Goal: Check status: Check status

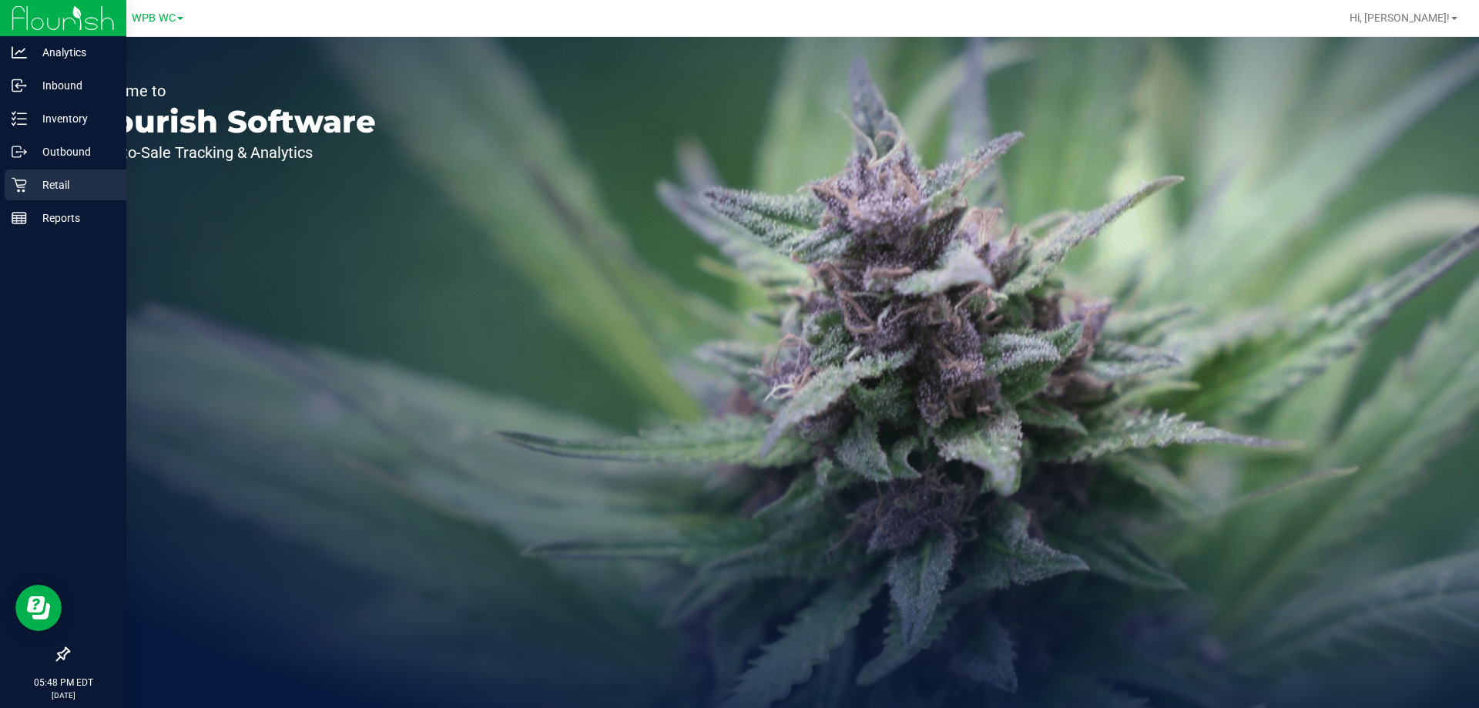
click at [15, 183] on icon at bounding box center [19, 184] width 15 height 15
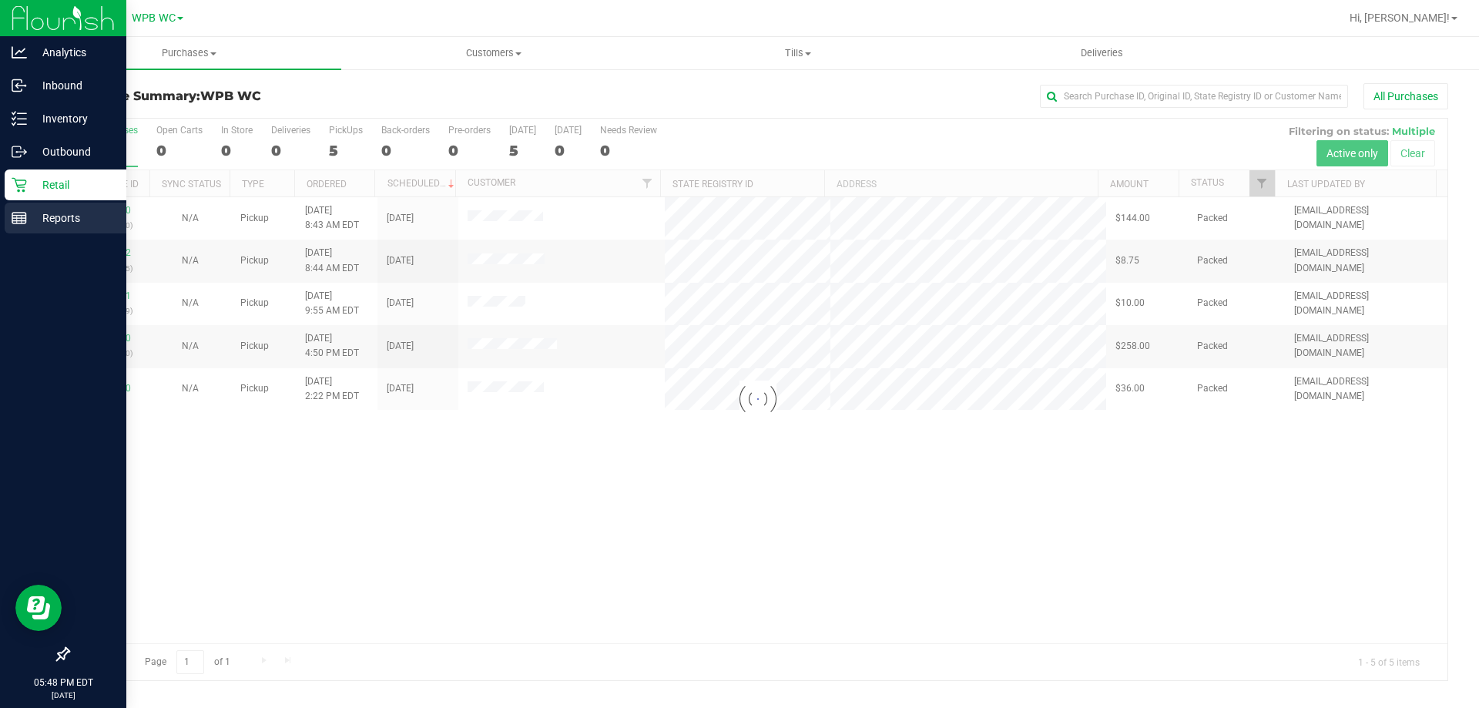
click at [16, 216] on line at bounding box center [19, 216] width 14 height 0
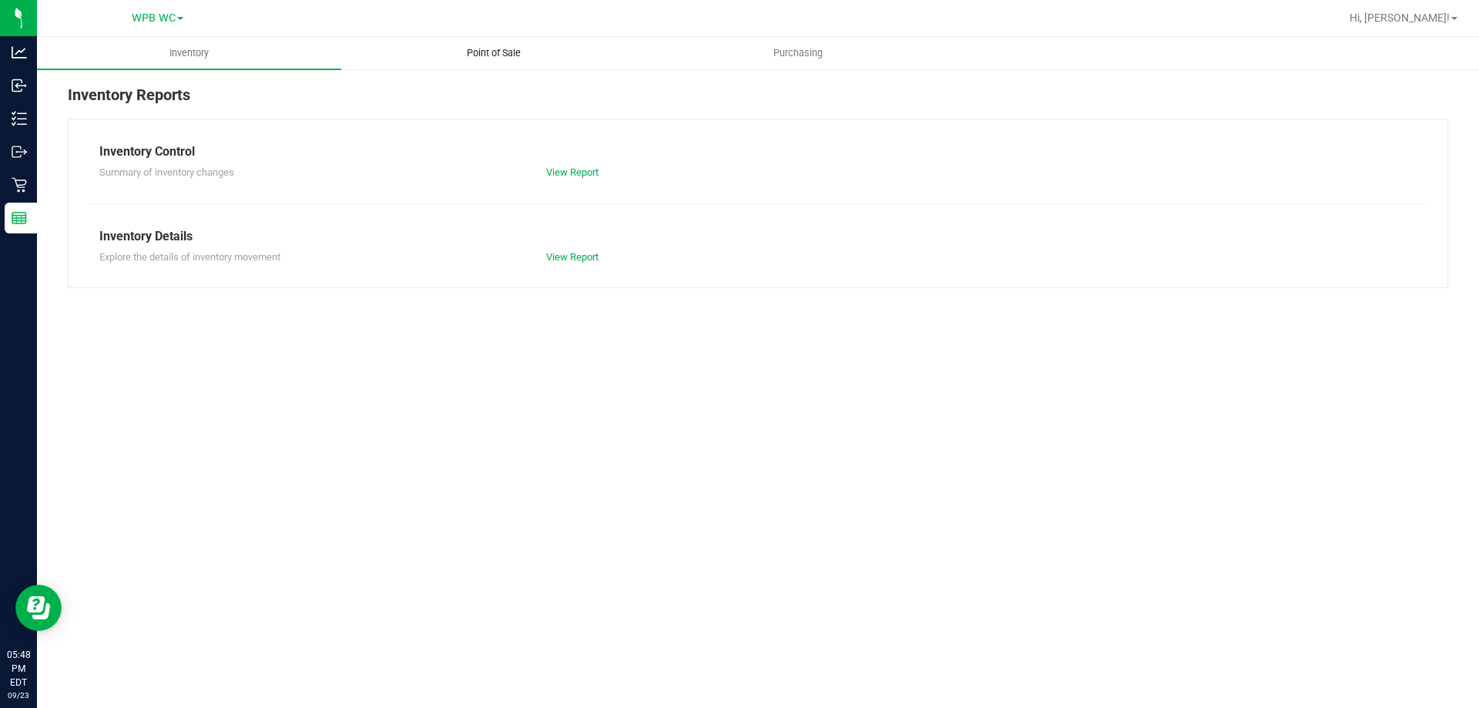
click at [493, 50] on span "Point of Sale" at bounding box center [494, 53] width 96 height 14
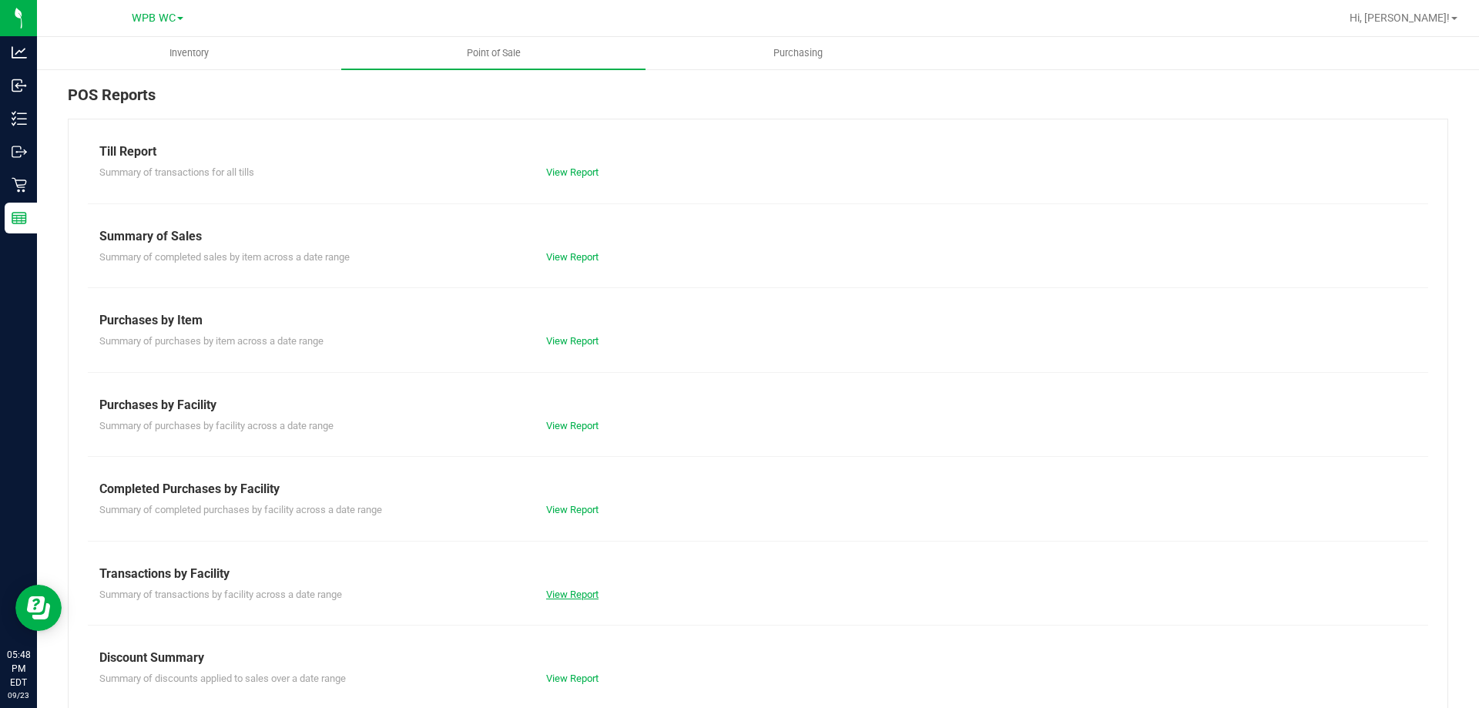
click at [574, 590] on link "View Report" at bounding box center [572, 594] width 52 height 12
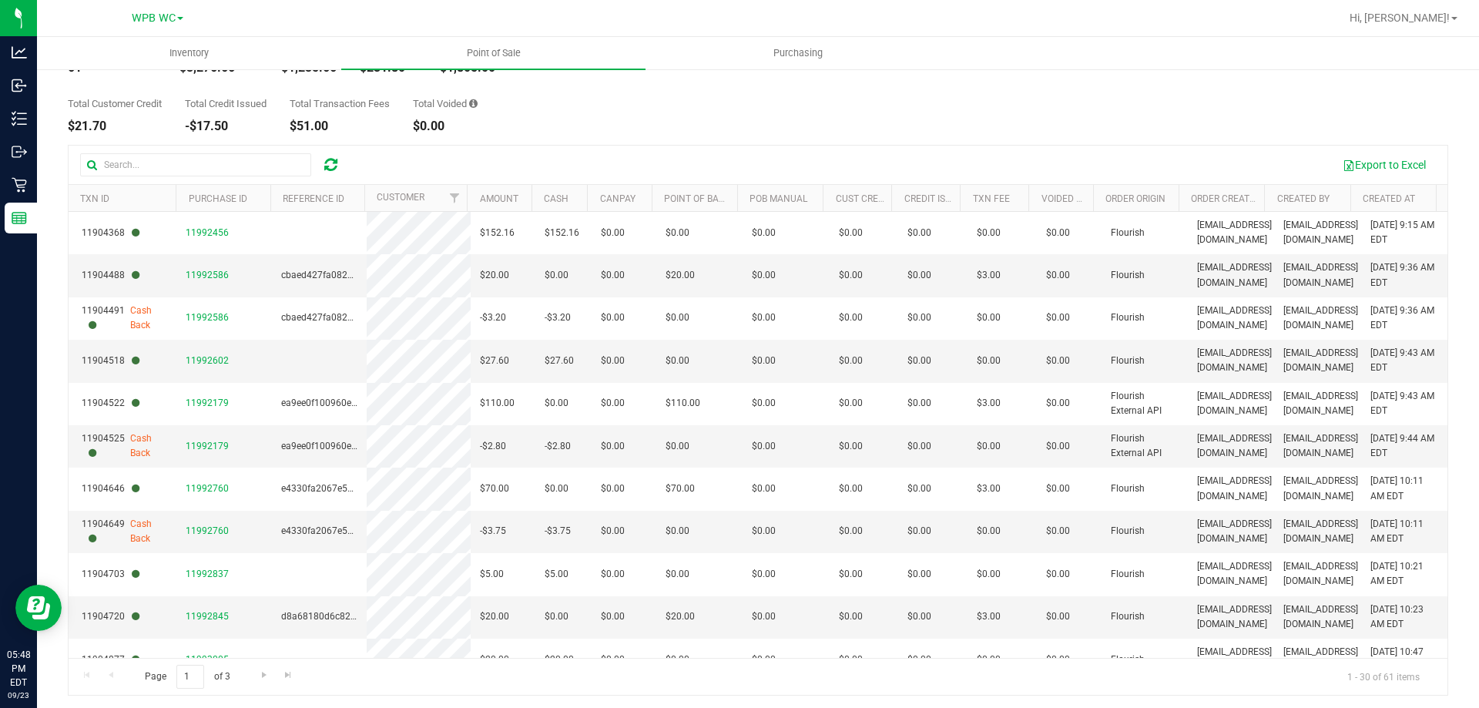
scroll to position [116, 0]
click at [282, 673] on span "Go to the last page" at bounding box center [288, 671] width 12 height 12
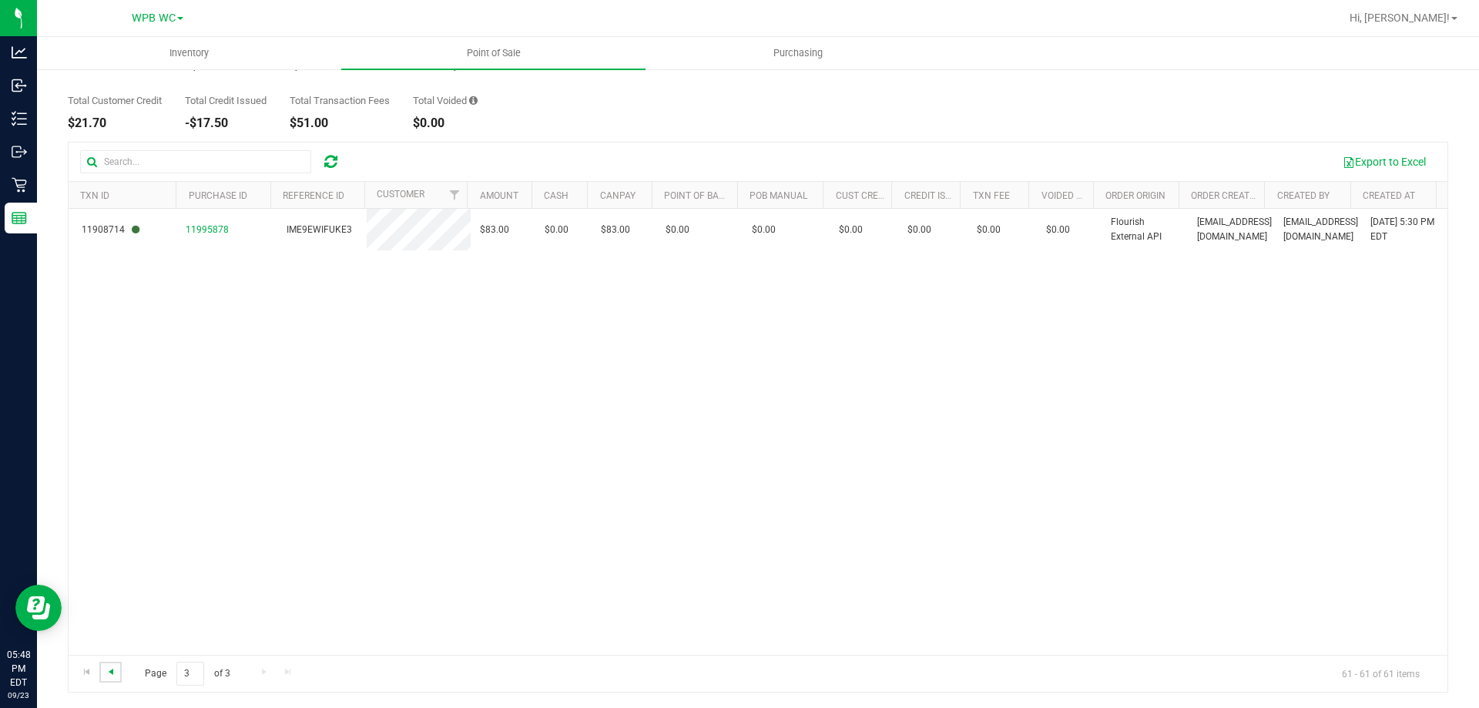
click at [115, 671] on span "Go to the previous page" at bounding box center [111, 671] width 12 height 12
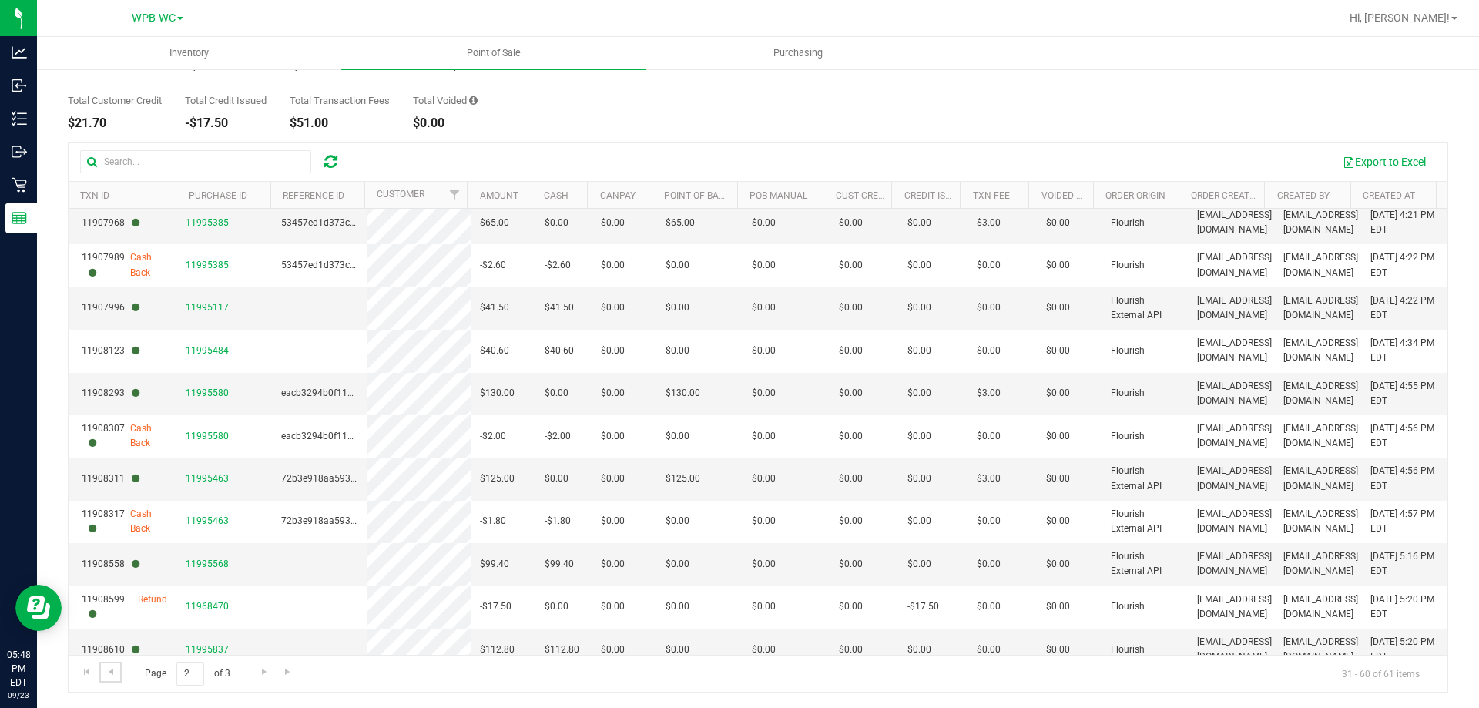
scroll to position [833, 0]
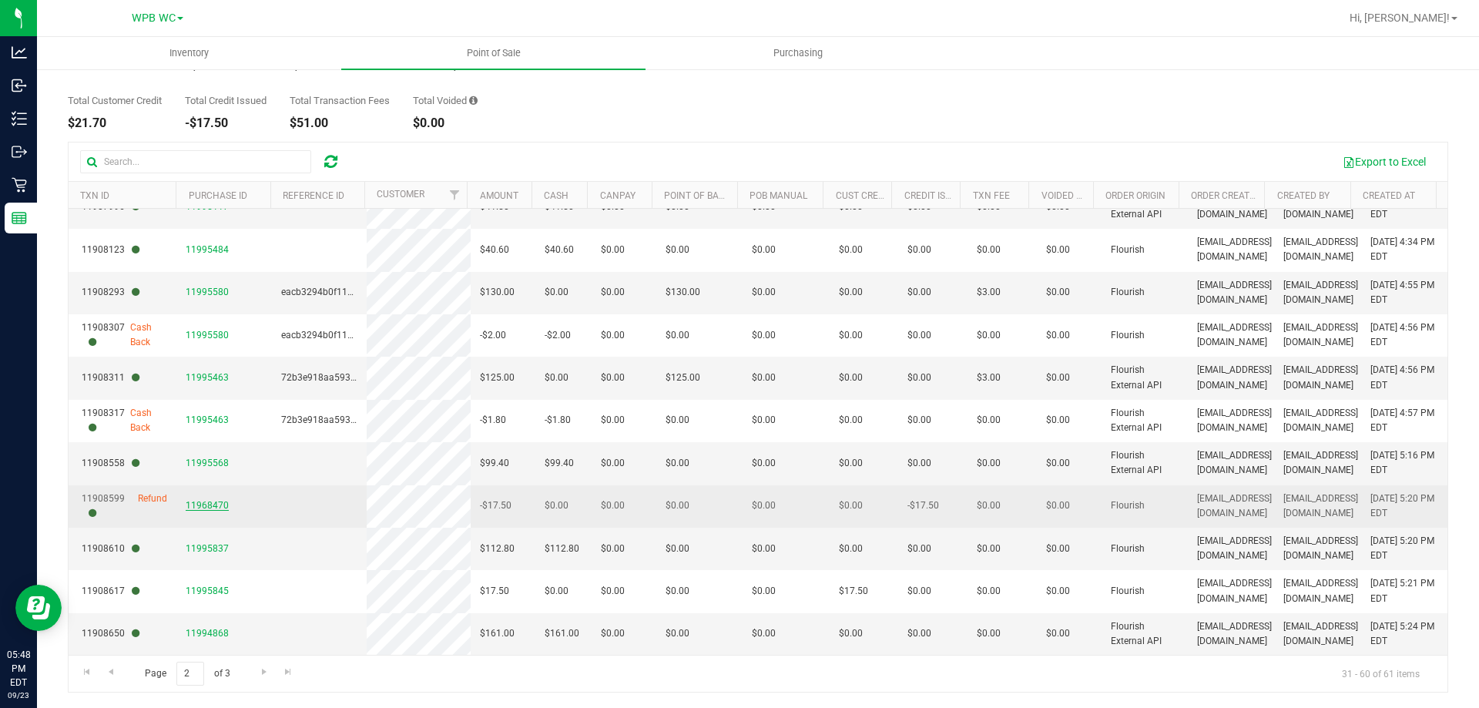
click at [214, 504] on span "11968470" at bounding box center [207, 505] width 43 height 11
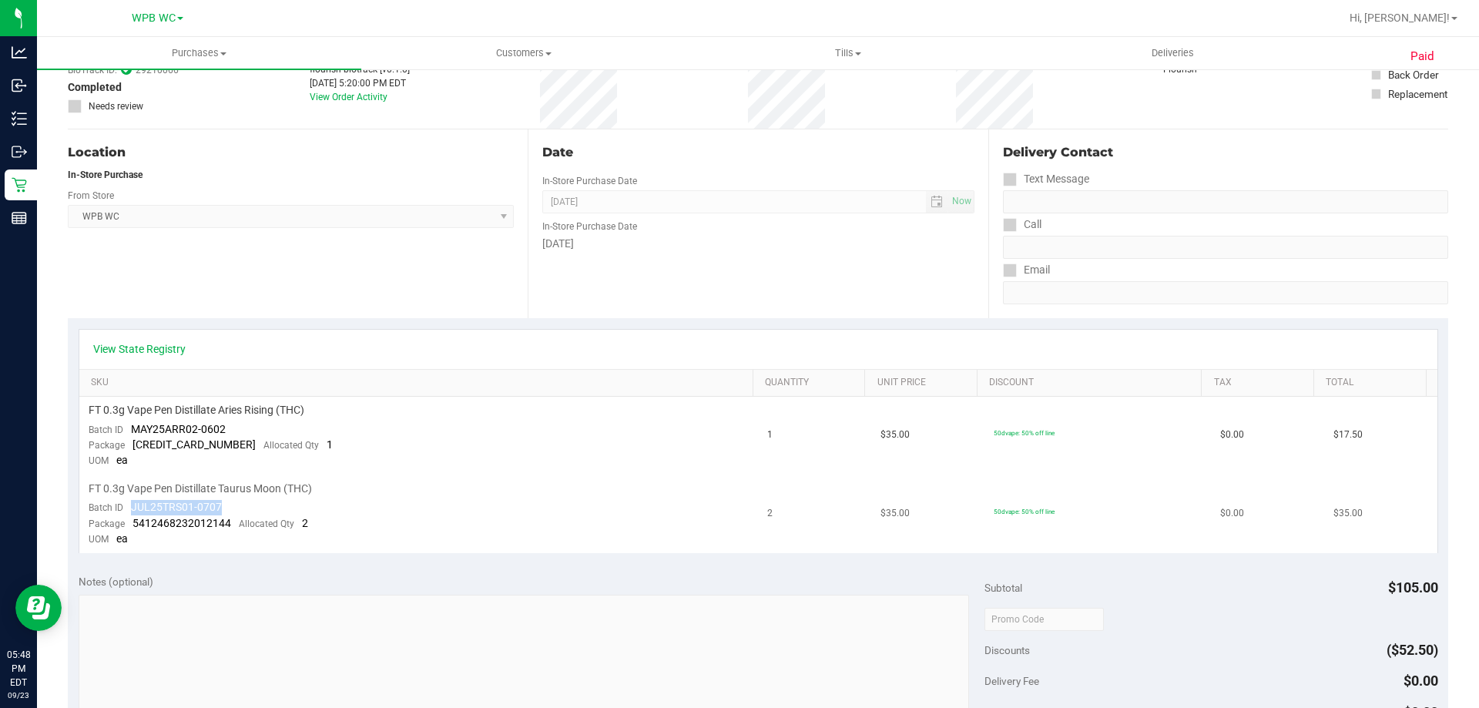
drag, startPoint x: 133, startPoint y: 505, endPoint x: 221, endPoint y: 504, distance: 87.8
click at [221, 504] on td "FT 0.3g Vape Pen Distillate Taurus Moon (THC) Batch ID JUL25TRS01-0707 Package …" at bounding box center [418, 514] width 679 height 78
drag, startPoint x: 203, startPoint y: 507, endPoint x: 266, endPoint y: 307, distance: 209.0
click at [266, 300] on div "Location In-Store Purchase From Store WPB WC Select Store [PERSON_NAME][GEOGRAP…" at bounding box center [298, 223] width 460 height 189
drag, startPoint x: 223, startPoint y: 508, endPoint x: 132, endPoint y: 511, distance: 90.2
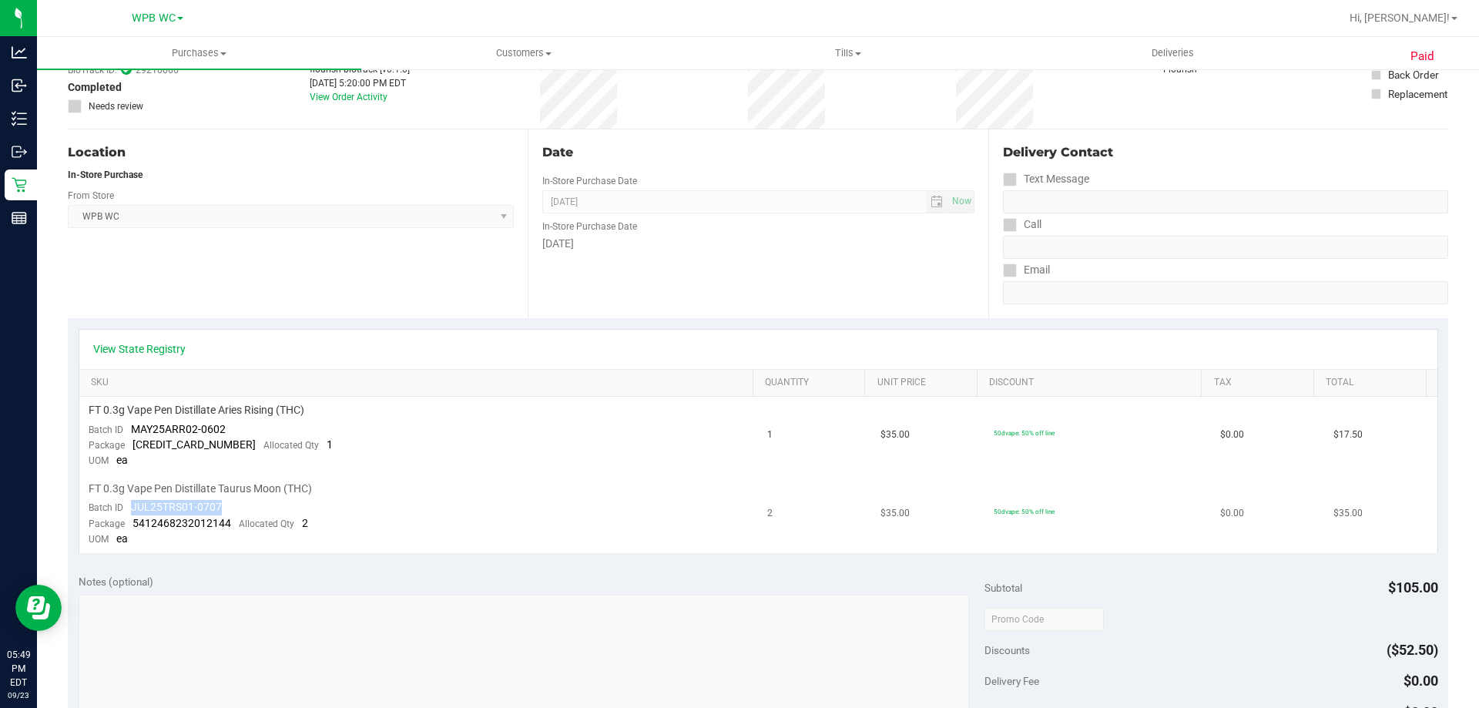
click at [132, 511] on td "FT 0.3g Vape Pen Distillate Taurus Moon (THC) Batch ID JUL25TRS01-0707 Package …" at bounding box center [418, 514] width 679 height 78
copy span "JUL25TRS01-0707"
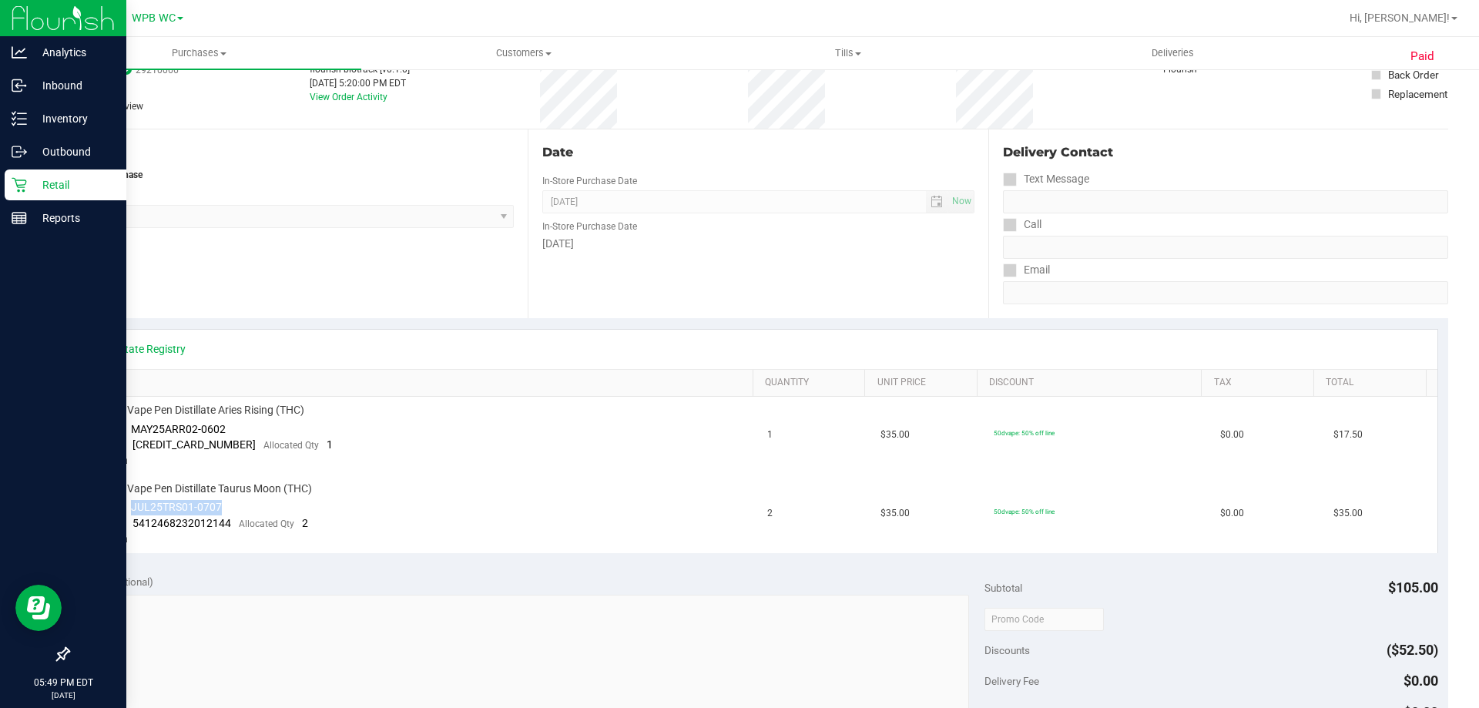
click at [53, 183] on p "Retail" at bounding box center [73, 185] width 92 height 18
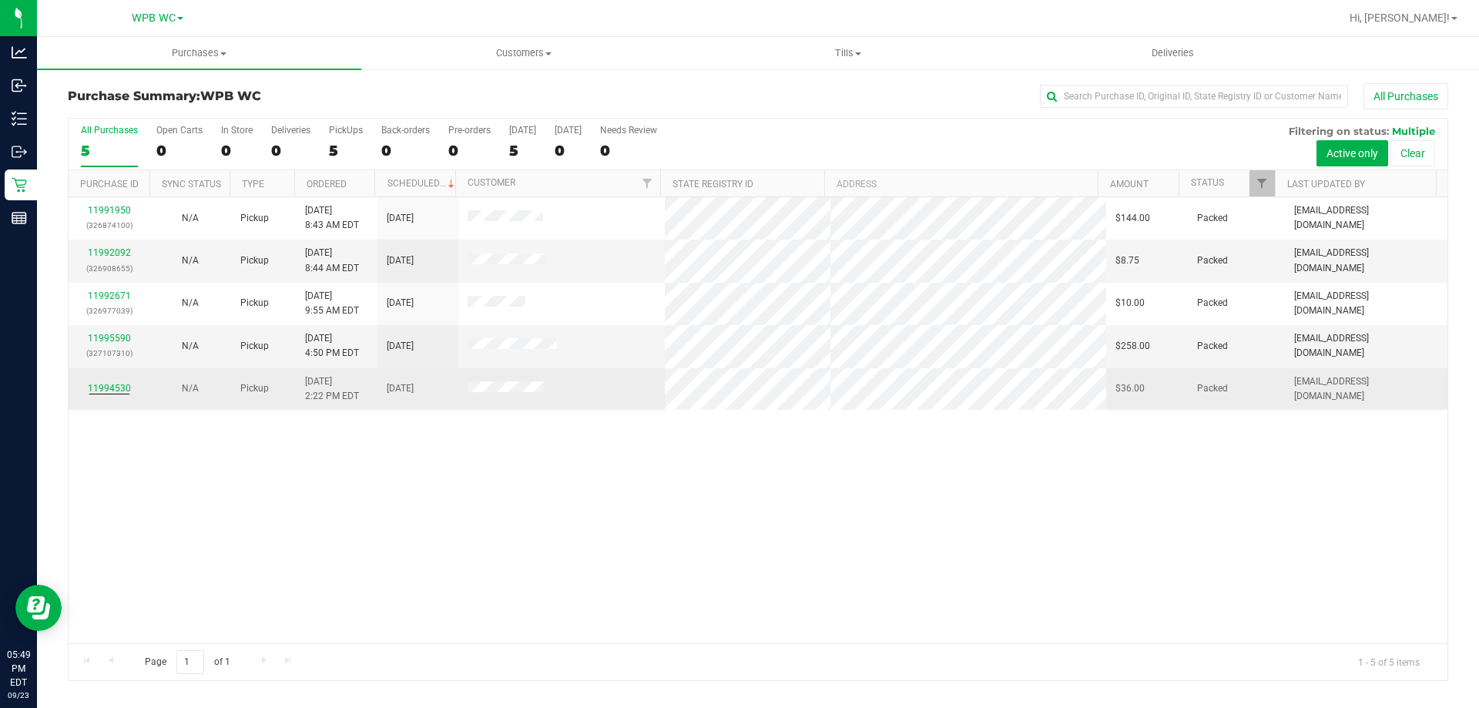
click at [124, 397] on td "11994530" at bounding box center [109, 389] width 81 height 42
click at [121, 386] on link "11994530" at bounding box center [109, 388] width 43 height 11
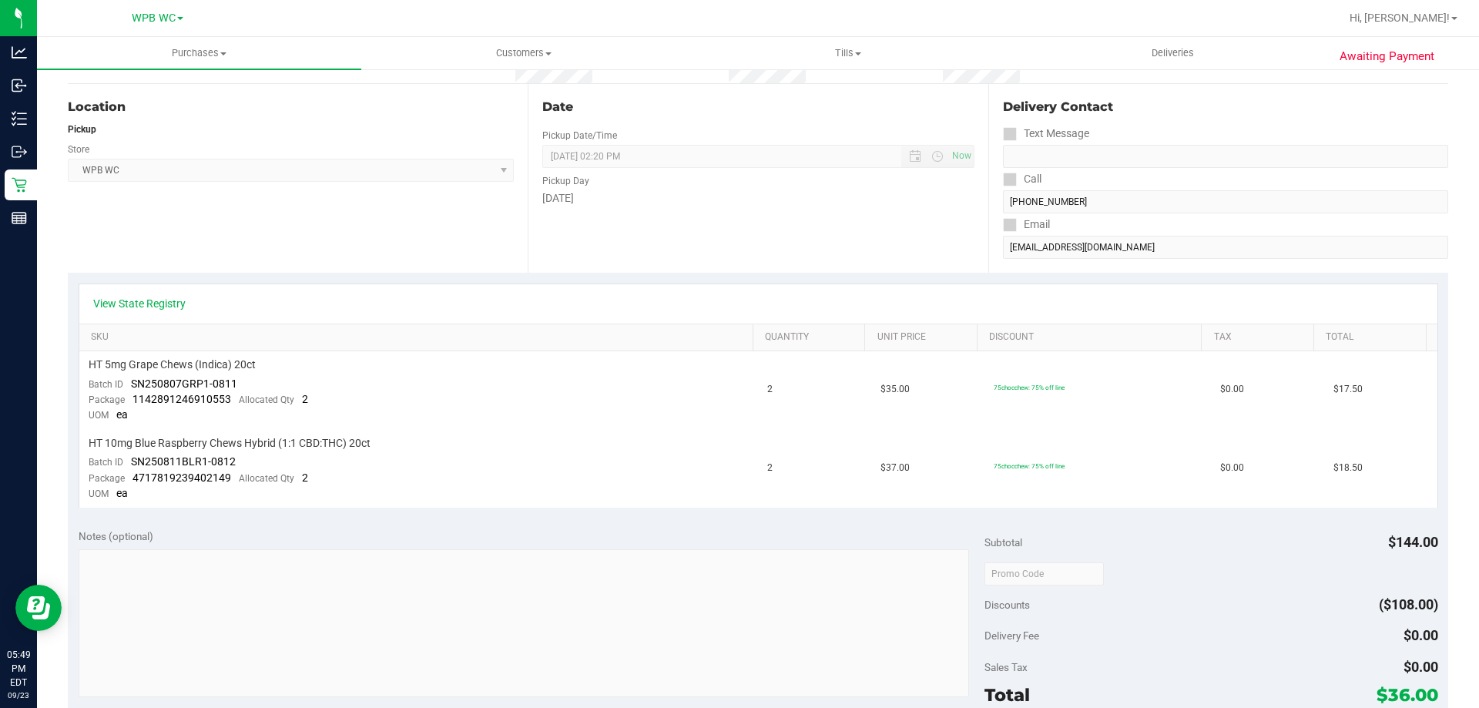
scroll to position [308, 0]
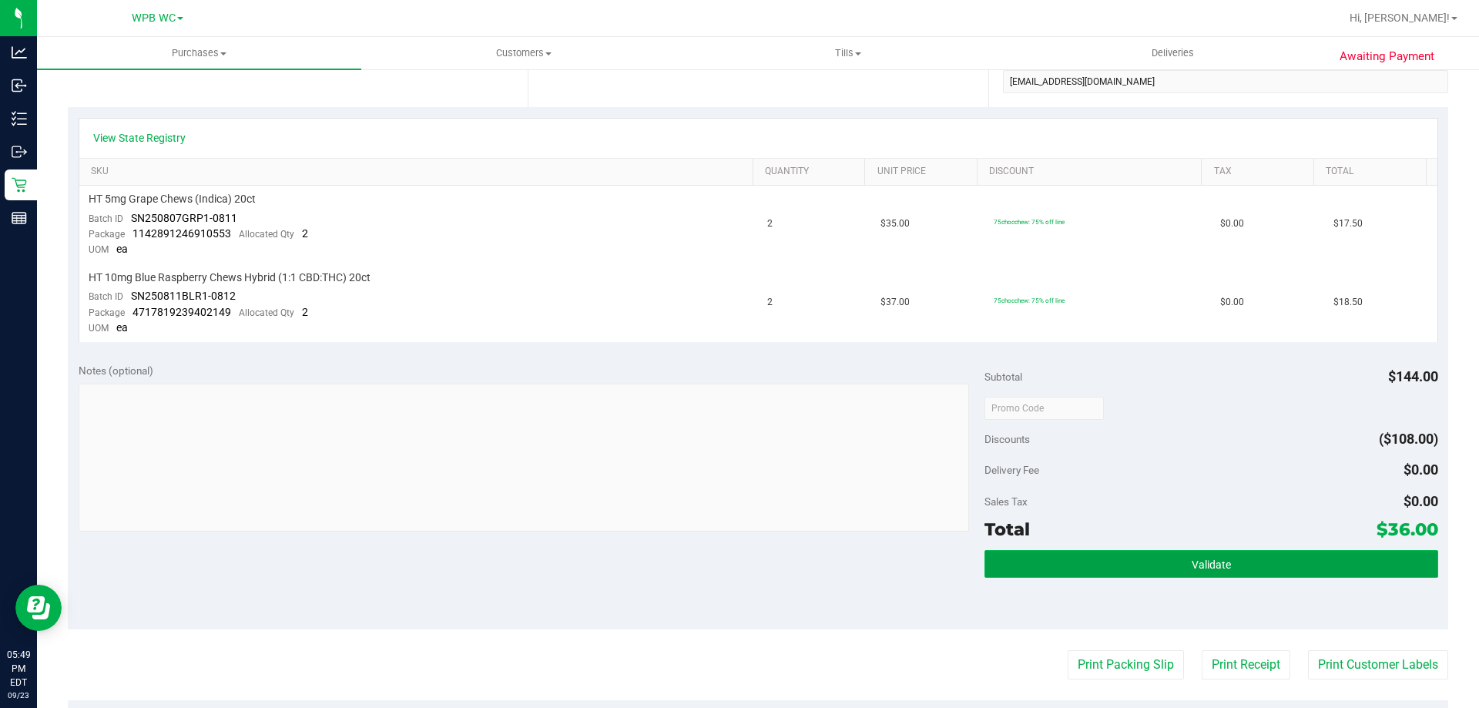
click at [1276, 554] on button "Validate" at bounding box center [1210, 564] width 453 height 28
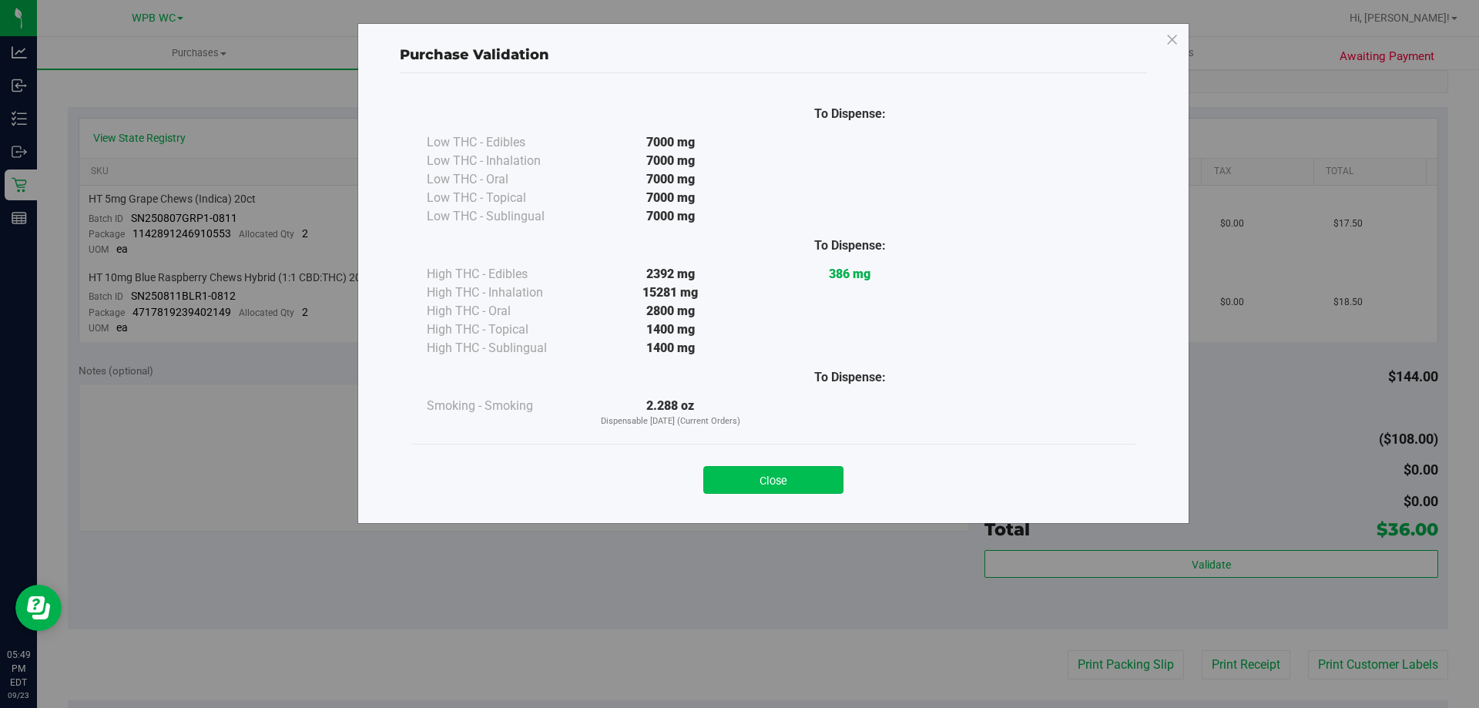
click at [766, 469] on button "Close" at bounding box center [773, 480] width 140 height 28
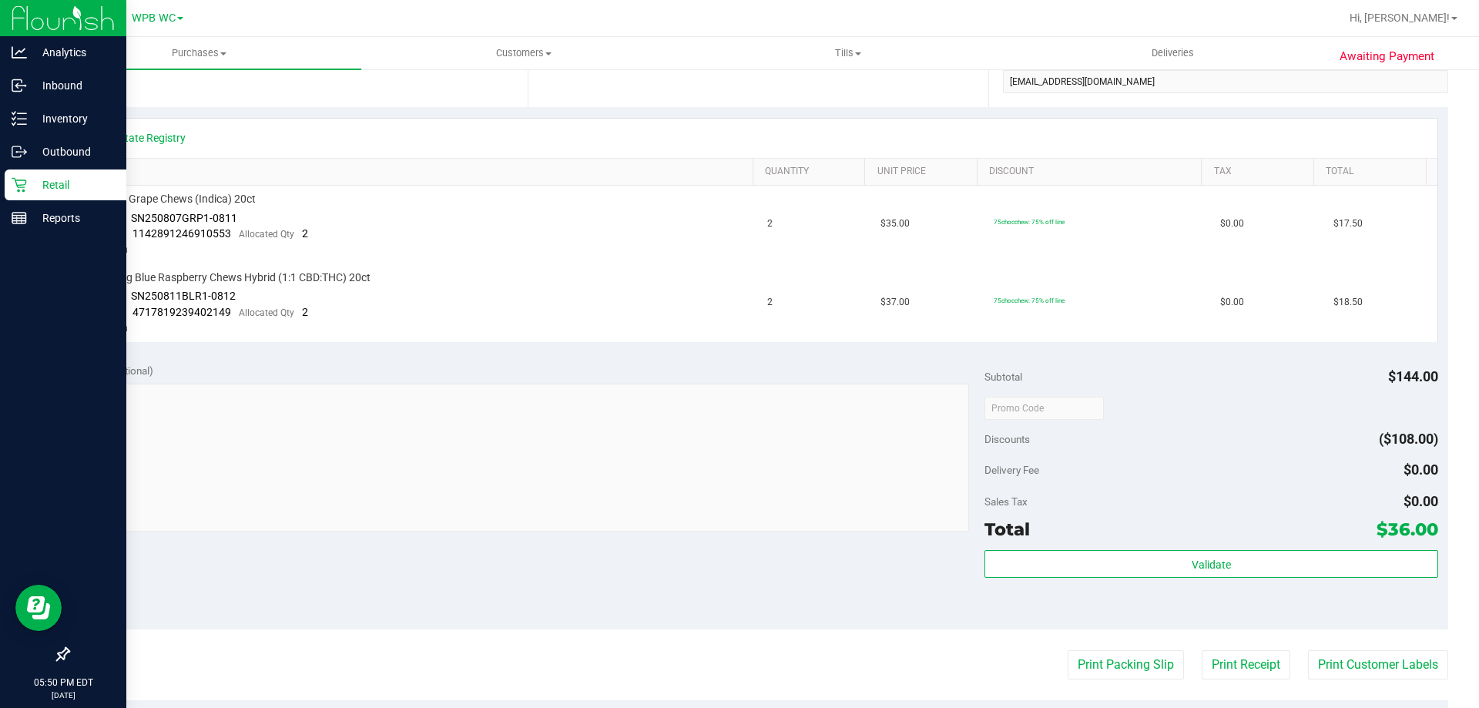
click at [12, 189] on icon at bounding box center [19, 184] width 15 height 15
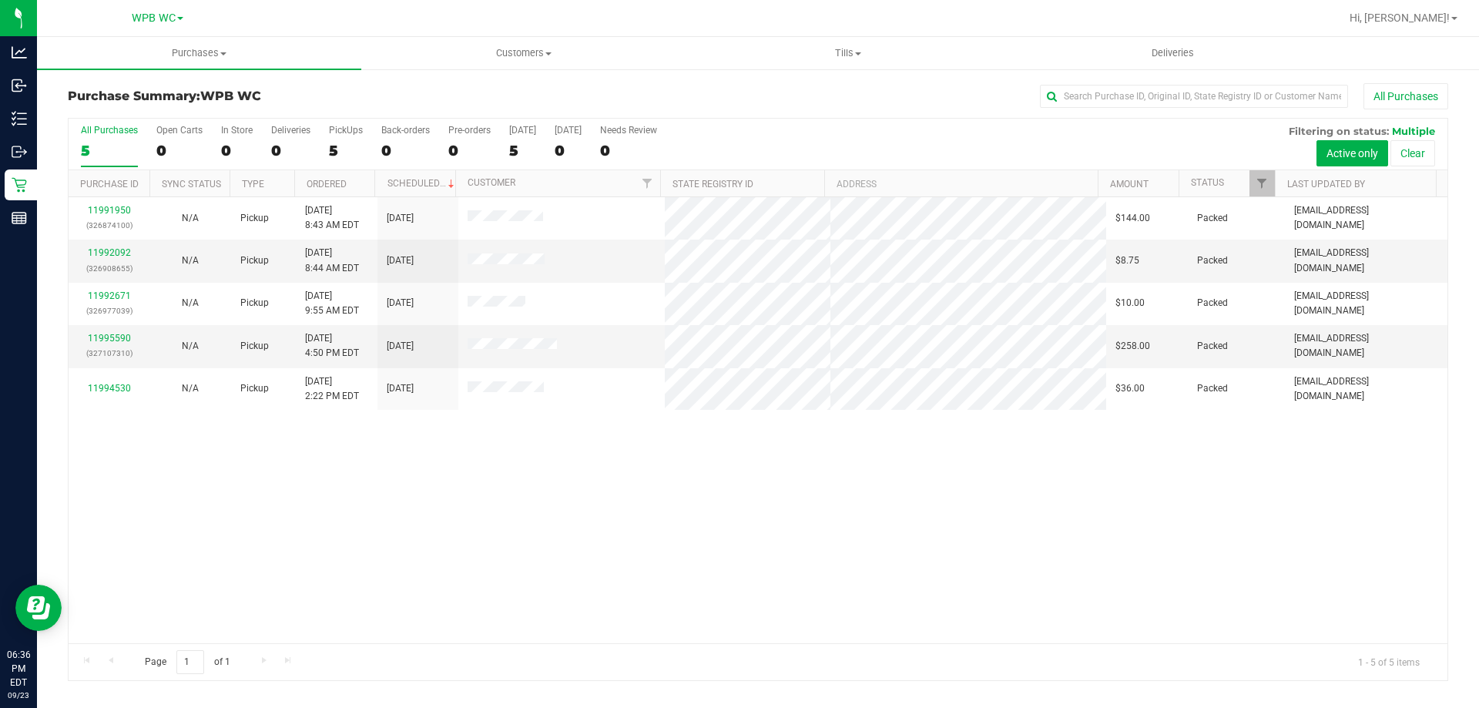
click at [114, 153] on div "5" at bounding box center [109, 151] width 57 height 18
click at [0, 0] on input "All Purchases 5" at bounding box center [0, 0] width 0 height 0
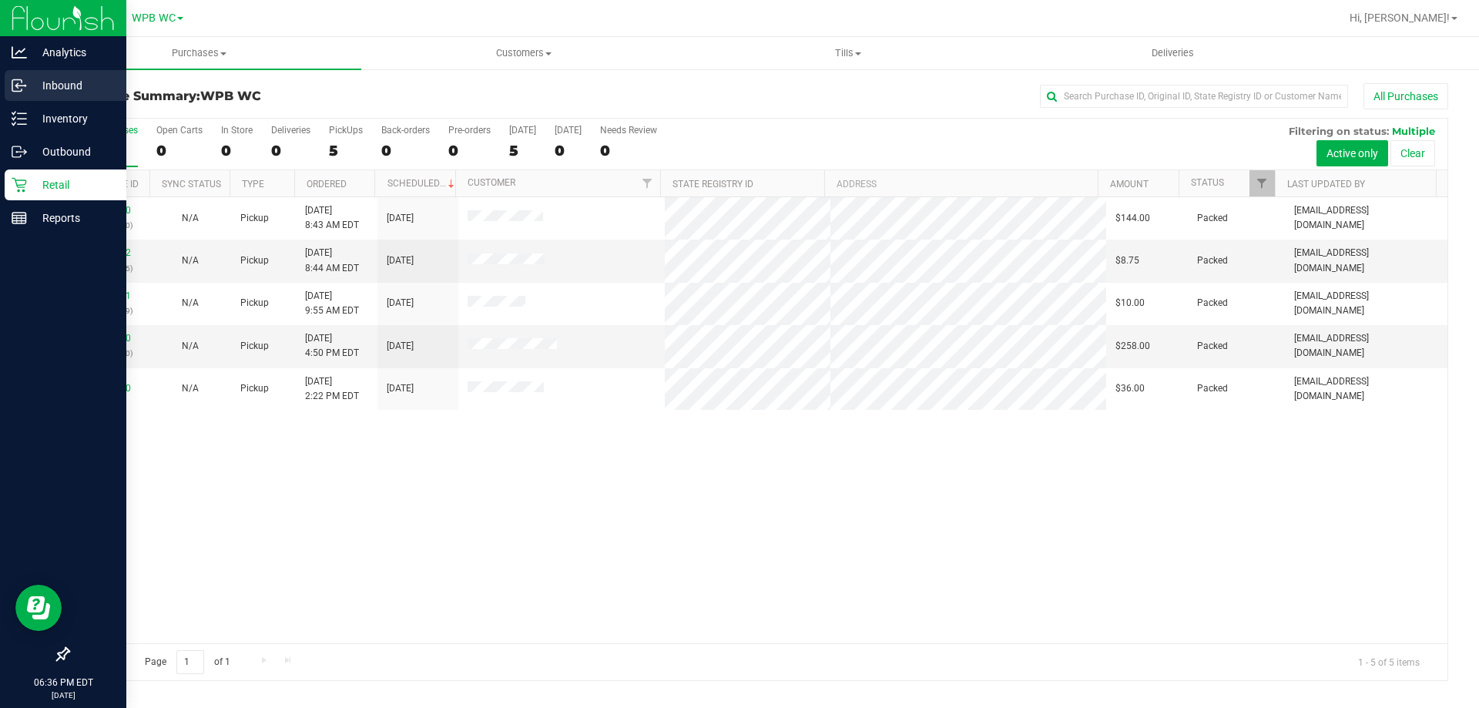
click at [32, 89] on p "Inbound" at bounding box center [73, 85] width 92 height 18
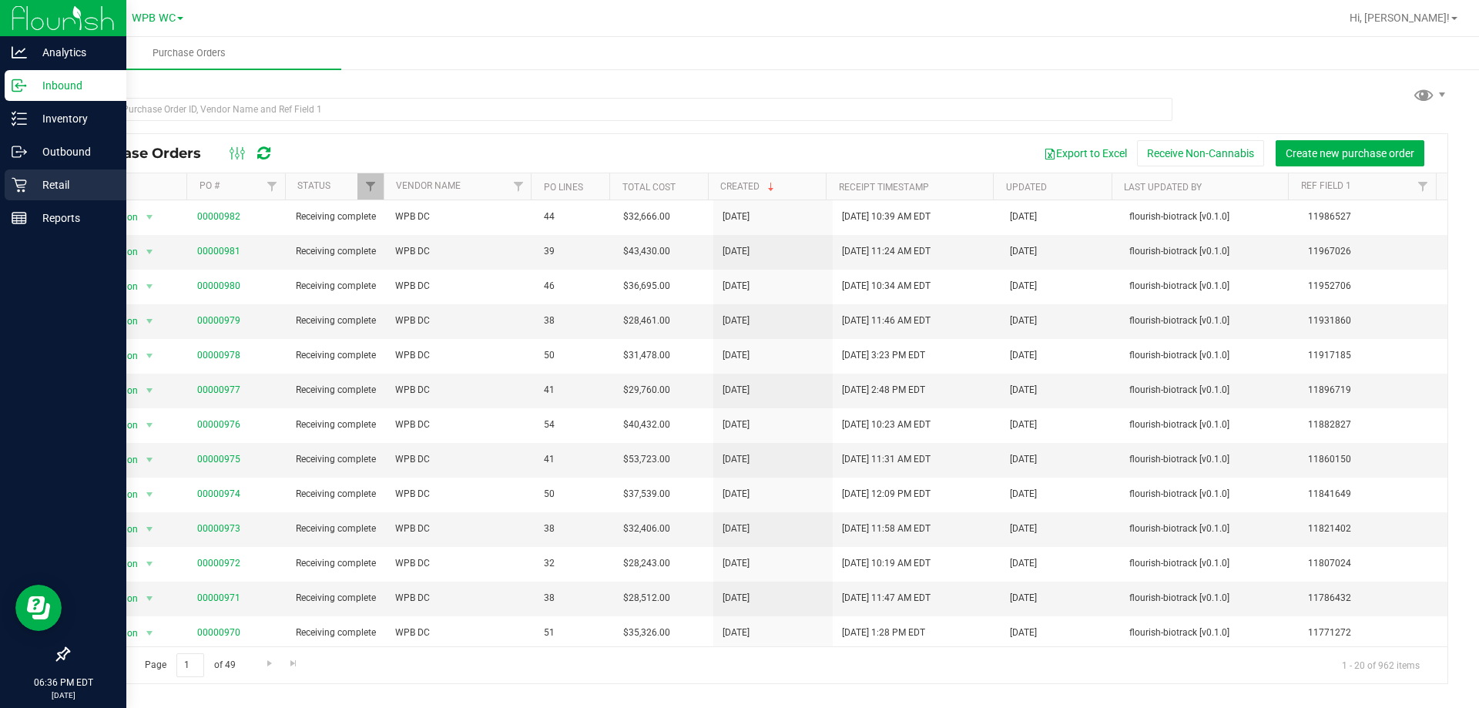
click at [32, 192] on p "Retail" at bounding box center [73, 185] width 92 height 18
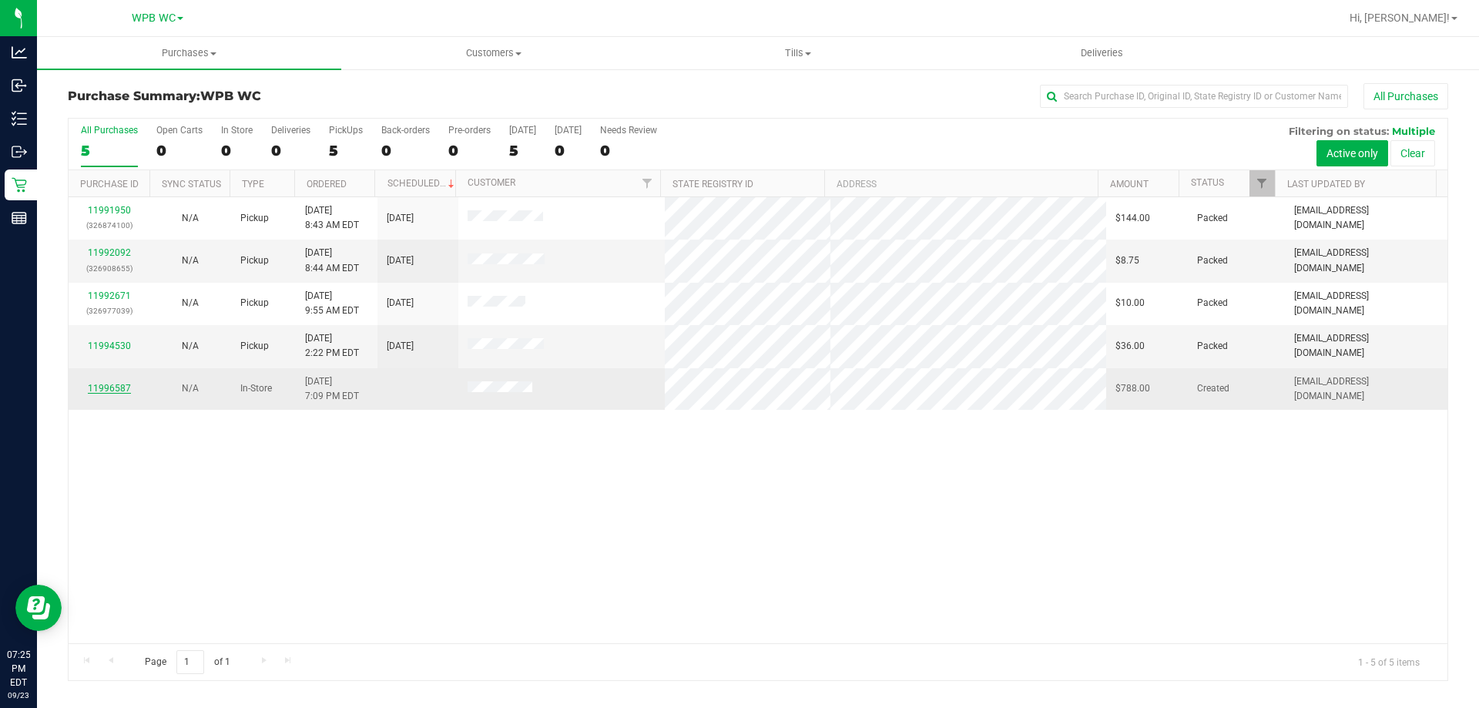
click at [109, 384] on link "11996587" at bounding box center [109, 388] width 43 height 11
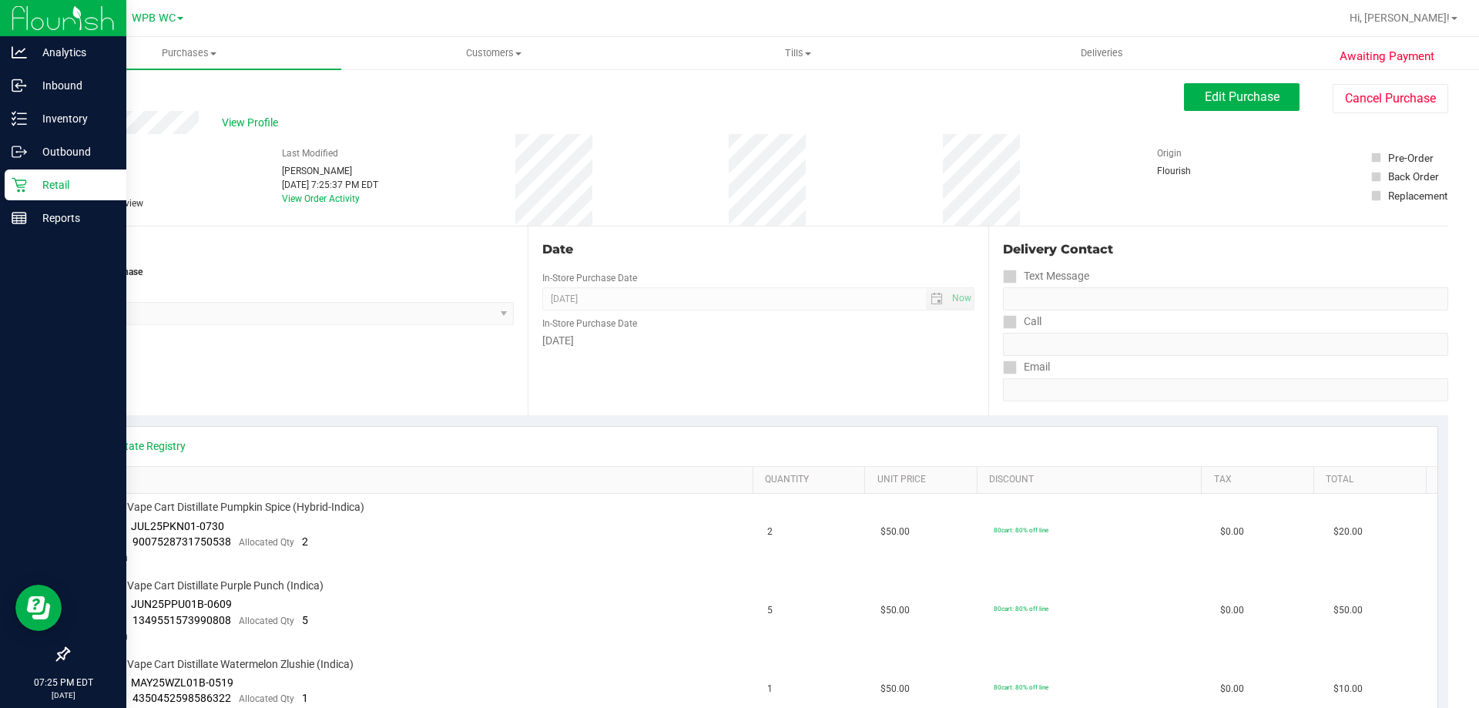
click at [32, 193] on p "Retail" at bounding box center [73, 185] width 92 height 18
